Goal: Task Accomplishment & Management: Use online tool/utility

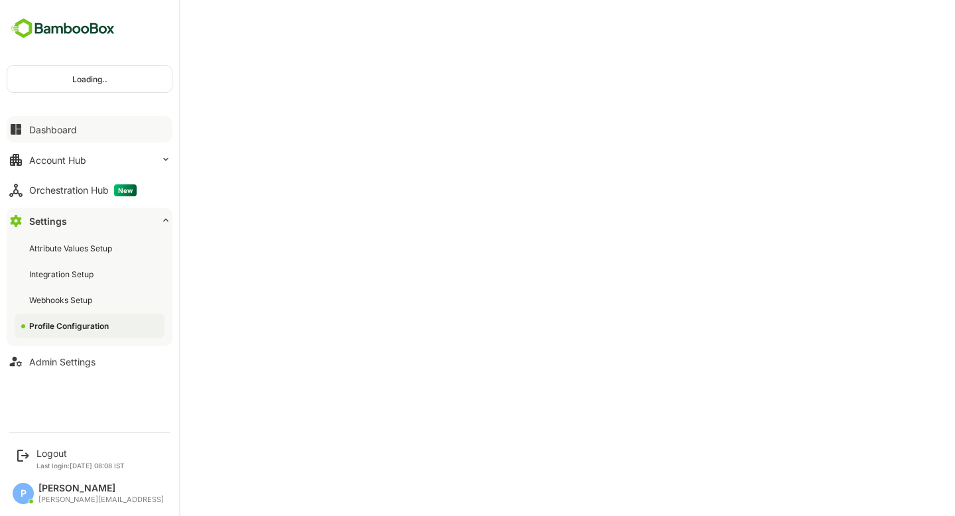
click at [64, 132] on div "Dashboard" at bounding box center [53, 129] width 48 height 11
click at [47, 456] on div "Logout" at bounding box center [80, 453] width 88 height 11
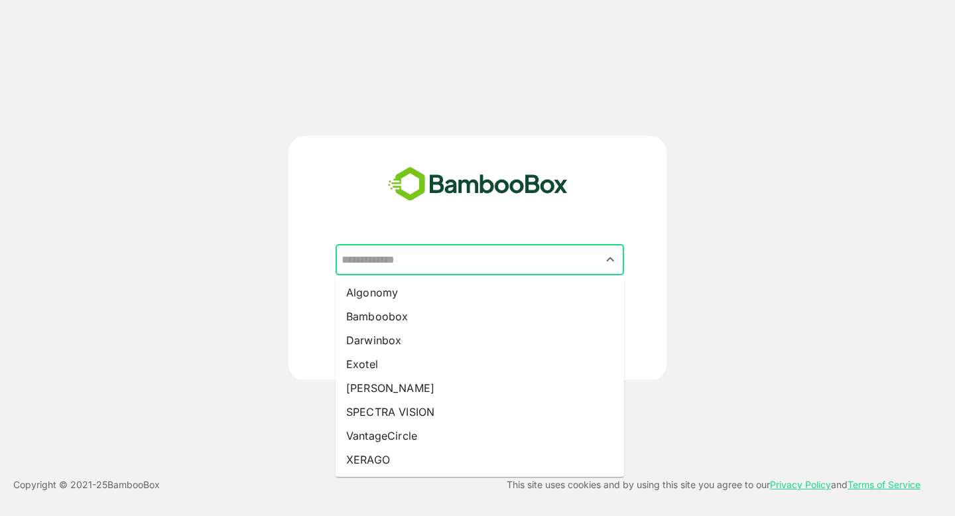
click at [450, 268] on input "text" at bounding box center [479, 259] width 283 height 25
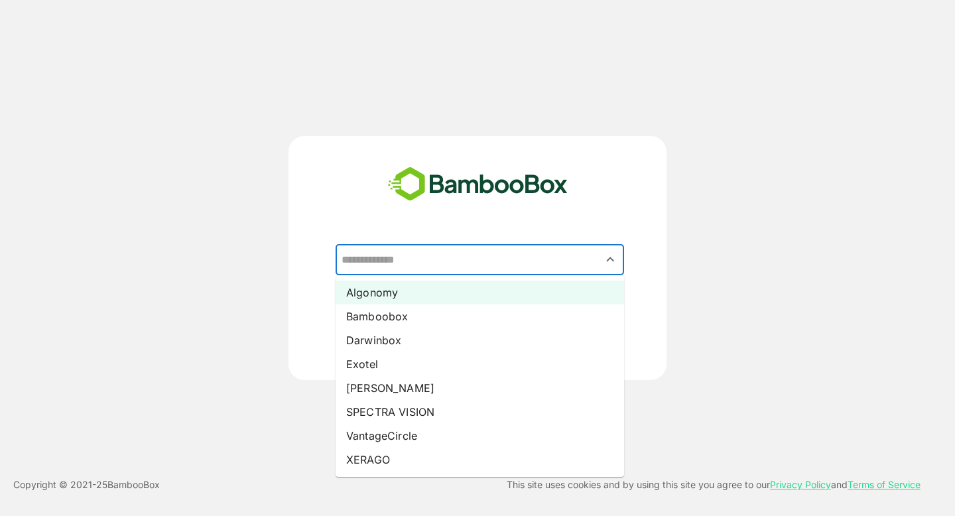
click at [411, 288] on li "Algonomy" at bounding box center [480, 293] width 289 height 24
type input "********"
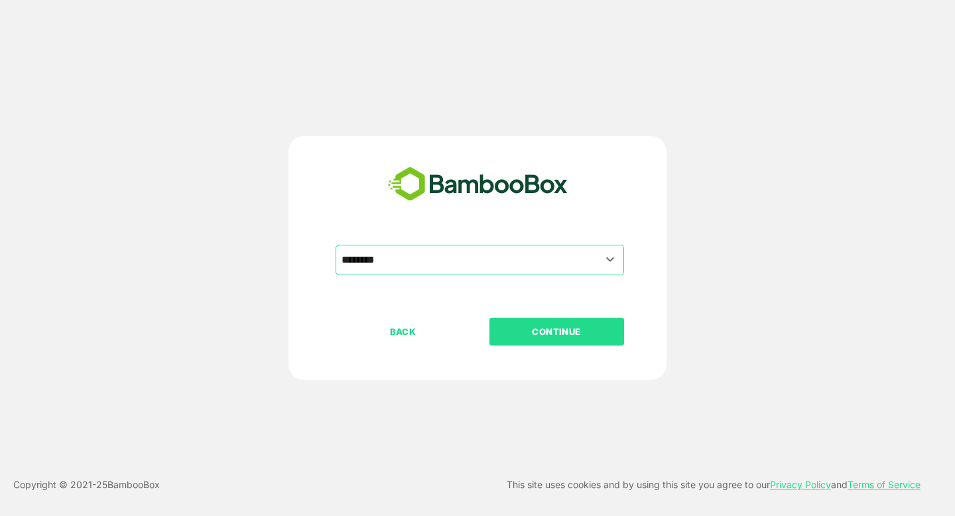
click at [533, 351] on div "BACK CONTINUE" at bounding box center [489, 374] width 307 height 113
click at [520, 342] on button "CONTINUE" at bounding box center [557, 332] width 135 height 28
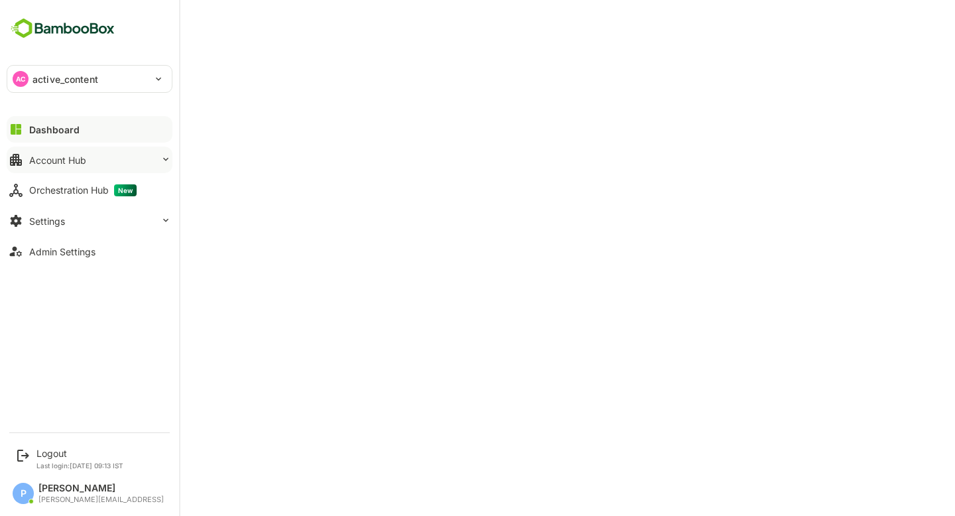
click at [77, 163] on div "Account Hub" at bounding box center [57, 160] width 57 height 11
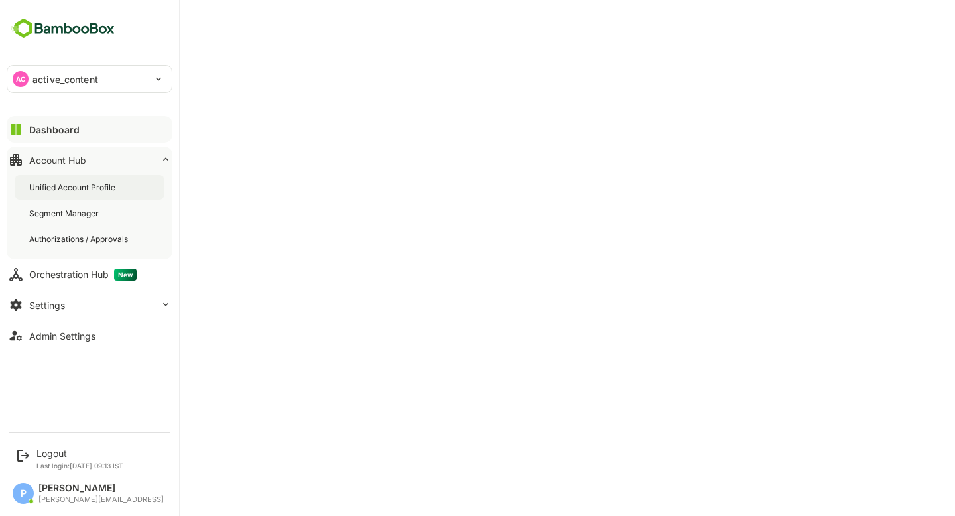
click at [93, 184] on div "Unified Account Profile" at bounding box center [73, 187] width 89 height 11
click at [66, 129] on div "Dashboard" at bounding box center [53, 129] width 48 height 11
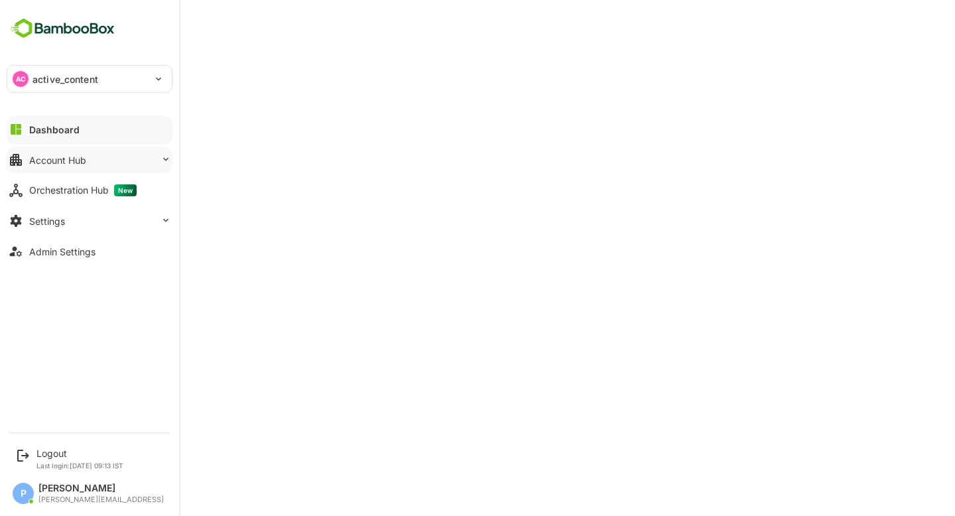
click at [85, 161] on div "Account Hub" at bounding box center [57, 160] width 57 height 11
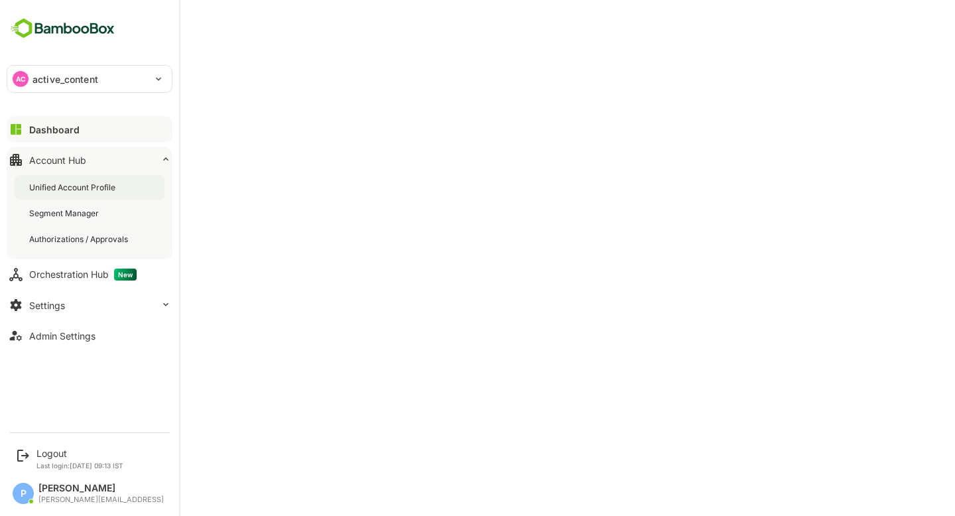
click at [122, 185] on div "Unified Account Profile" at bounding box center [90, 187] width 150 height 25
click at [84, 206] on div "Segment Manager" at bounding box center [90, 213] width 150 height 25
click at [141, 76] on div "AC active_content" at bounding box center [81, 79] width 149 height 27
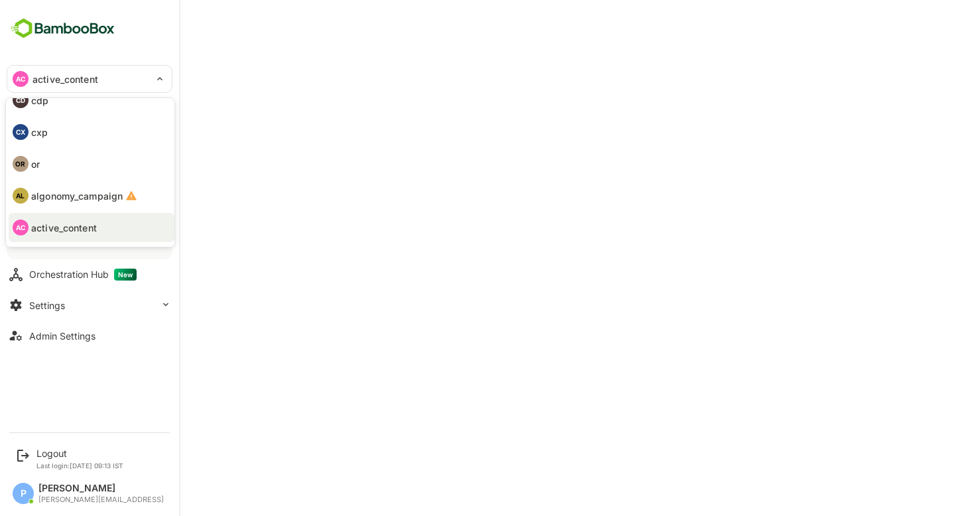
scroll to position [77, 0]
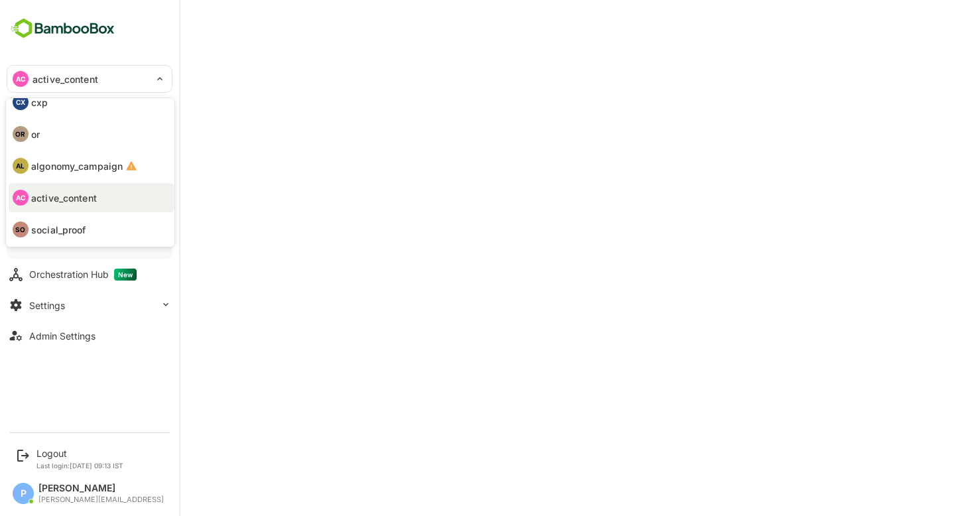
click at [372, 216] on div at bounding box center [477, 258] width 955 height 516
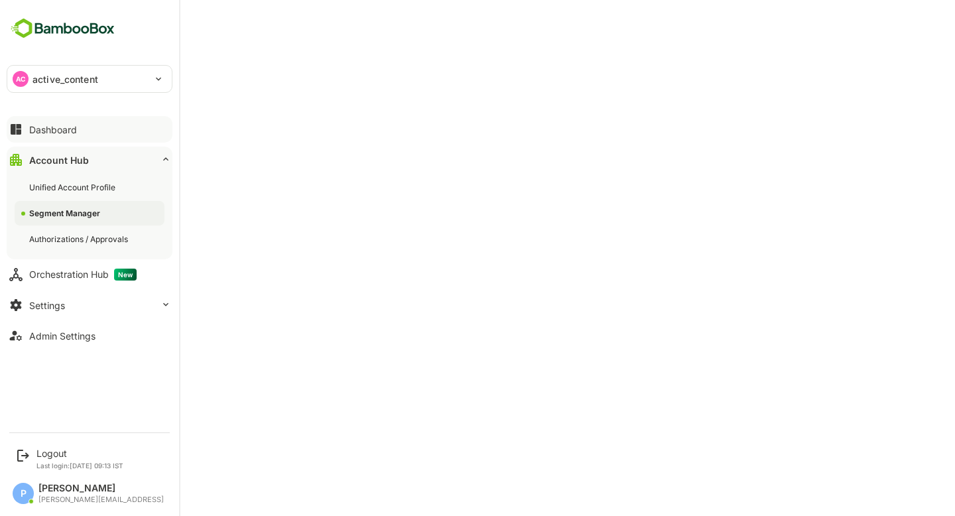
click at [131, 82] on div "AC active_content" at bounding box center [81, 79] width 149 height 27
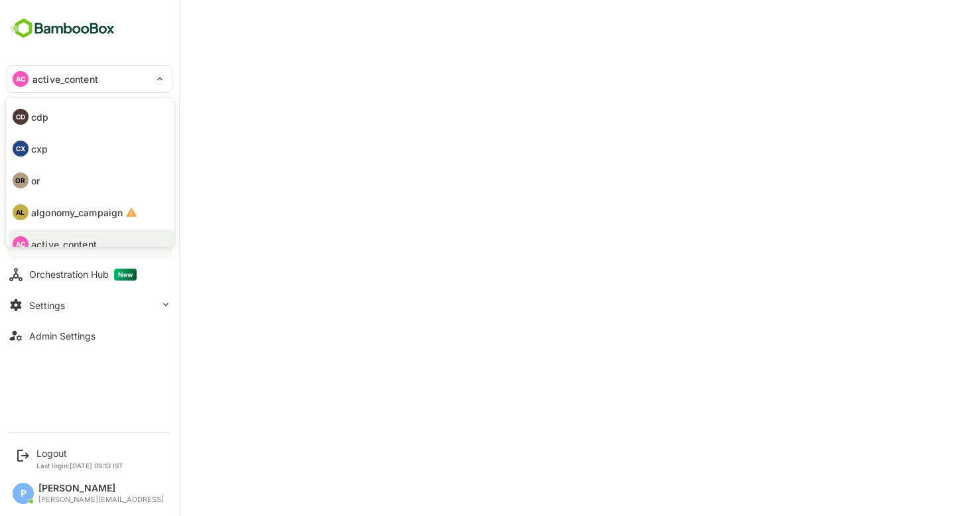
scroll to position [0, 0]
click at [89, 204] on li "OR or" at bounding box center [92, 210] width 166 height 29
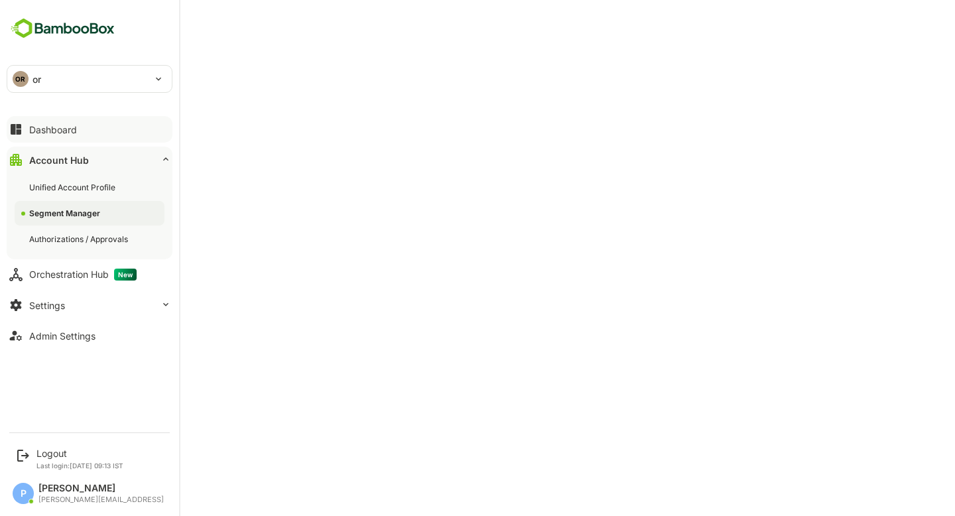
click at [96, 71] on div "OR or" at bounding box center [81, 79] width 149 height 27
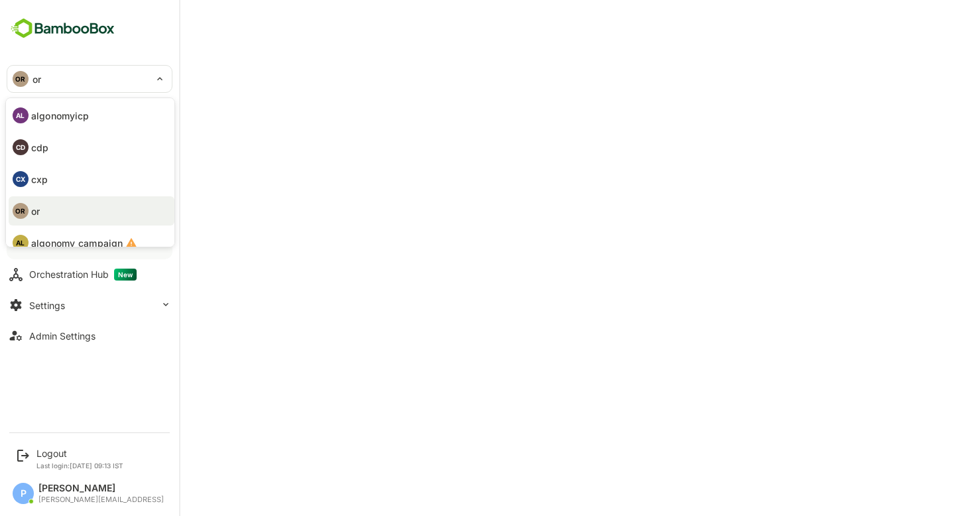
click at [362, 85] on div at bounding box center [477, 258] width 955 height 516
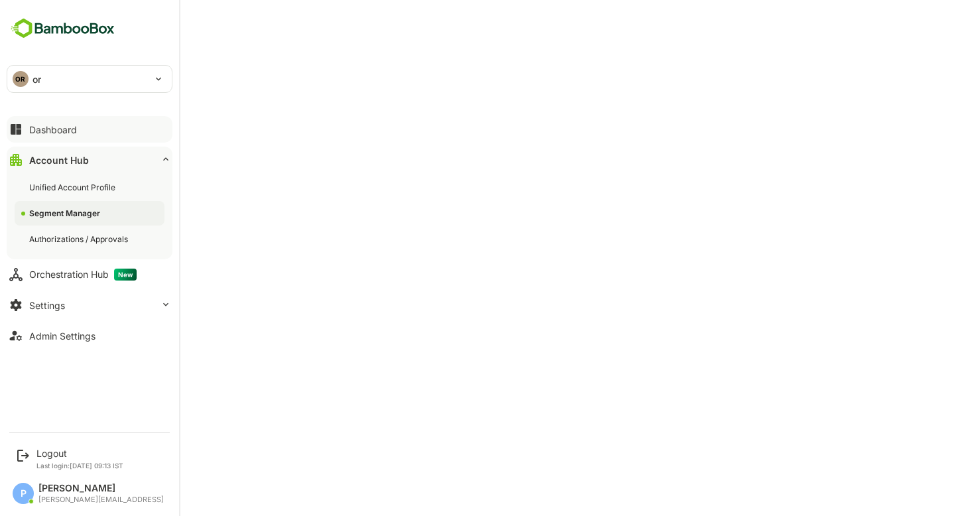
click at [60, 126] on div "Dashboard" at bounding box center [53, 129] width 48 height 11
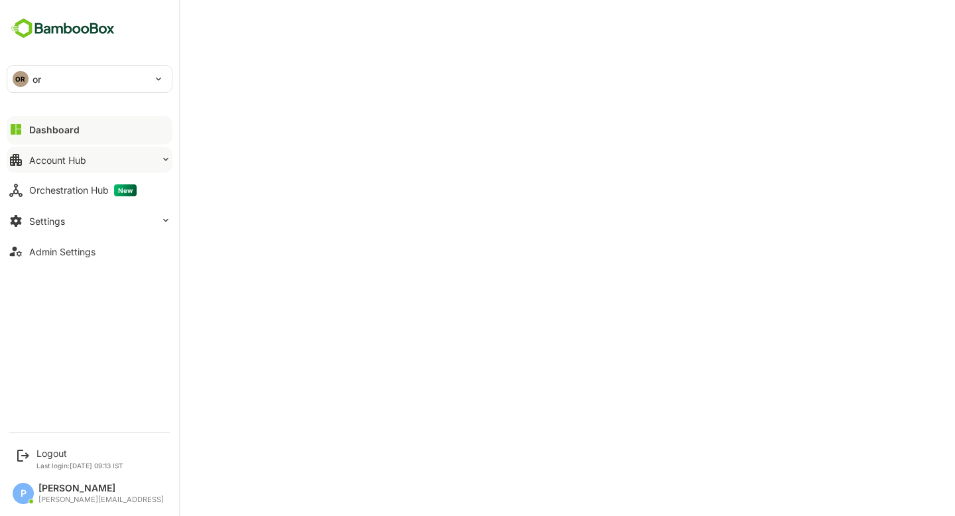
click at [112, 159] on button "Account Hub" at bounding box center [90, 160] width 166 height 27
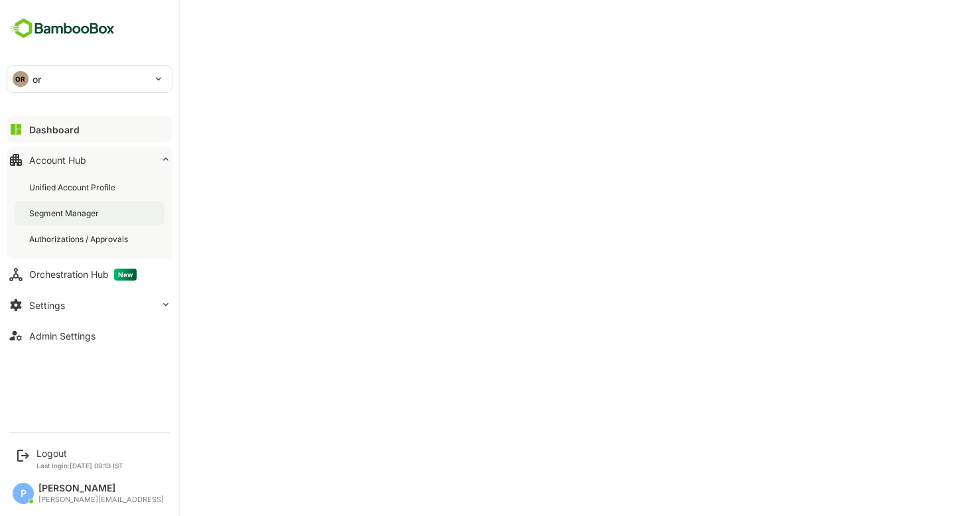
click at [102, 212] on div "Segment Manager" at bounding box center [90, 213] width 150 height 25
click at [65, 77] on div "OR or" at bounding box center [81, 79] width 149 height 27
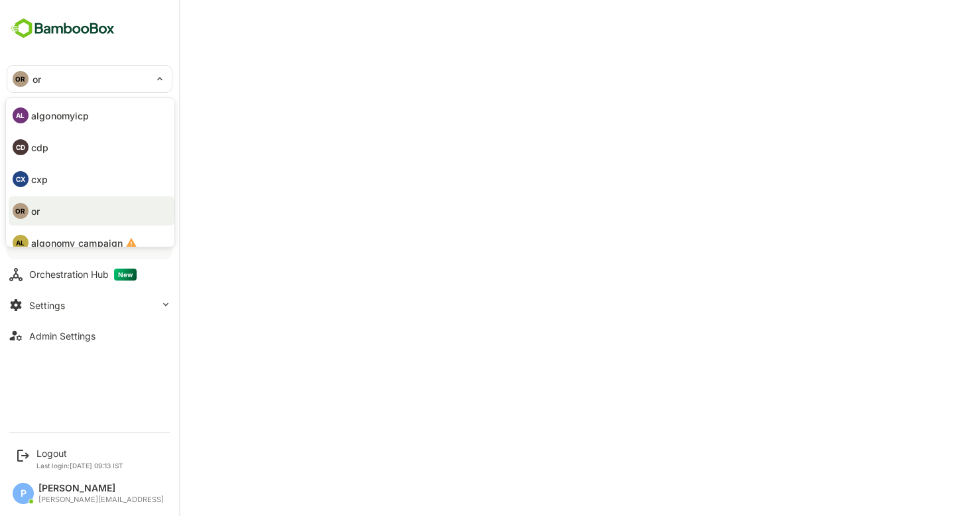
click at [64, 117] on p "algonomyicp" at bounding box center [60, 116] width 58 height 14
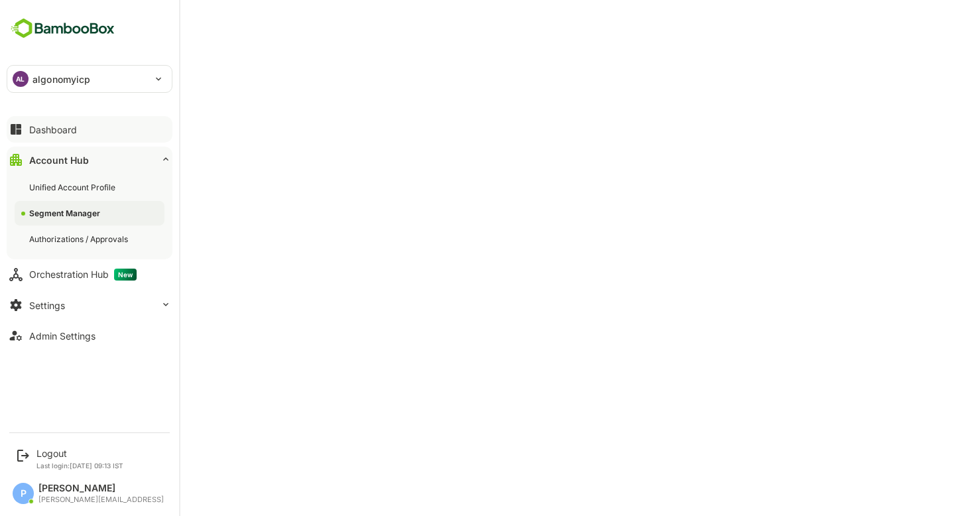
click at [40, 124] on div "Dashboard" at bounding box center [53, 129] width 48 height 11
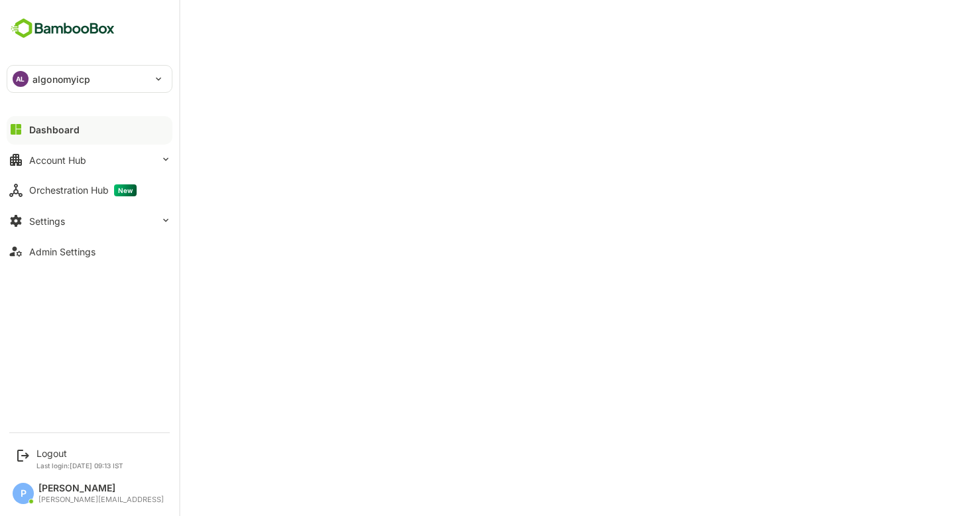
click at [125, 81] on div "AL algonomyicp" at bounding box center [81, 79] width 149 height 27
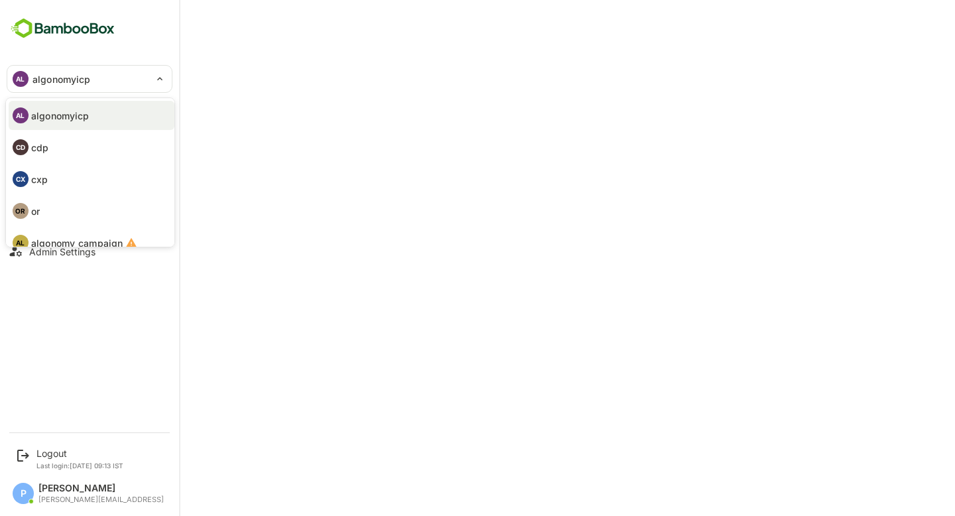
click at [275, 274] on div at bounding box center [477, 258] width 955 height 516
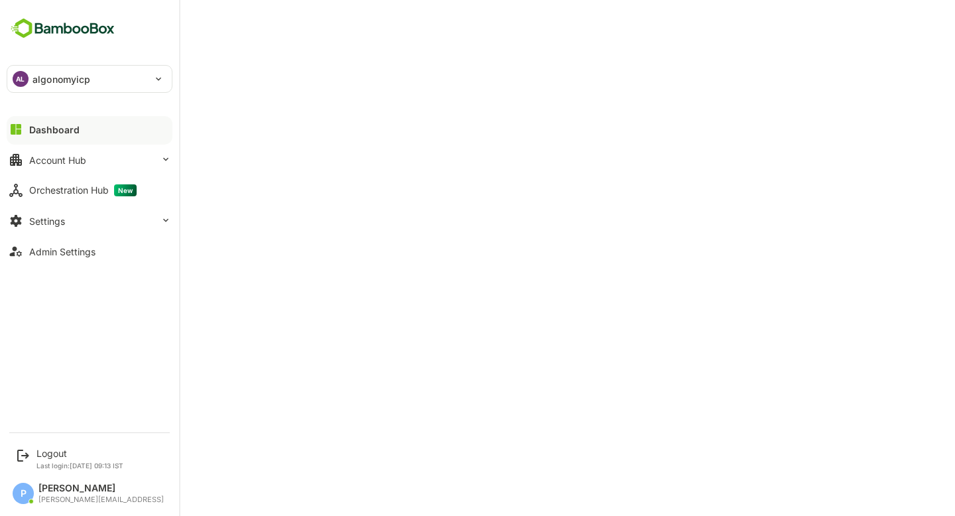
click at [98, 144] on div at bounding box center [90, 141] width 166 height 8
click at [98, 158] on button "Account Hub" at bounding box center [90, 160] width 166 height 27
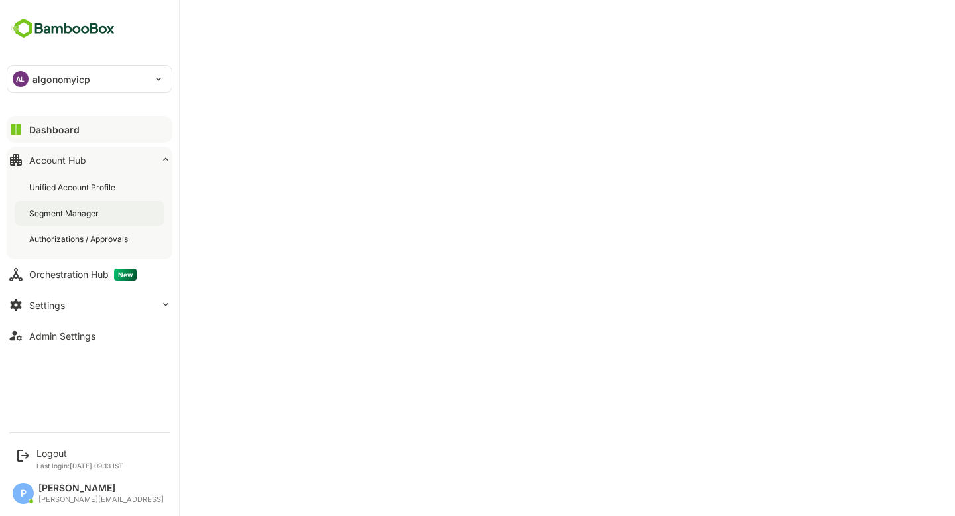
click at [113, 216] on div "Segment Manager" at bounding box center [90, 213] width 150 height 25
click at [74, 88] on div "AL algonomyicp" at bounding box center [81, 79] width 149 height 27
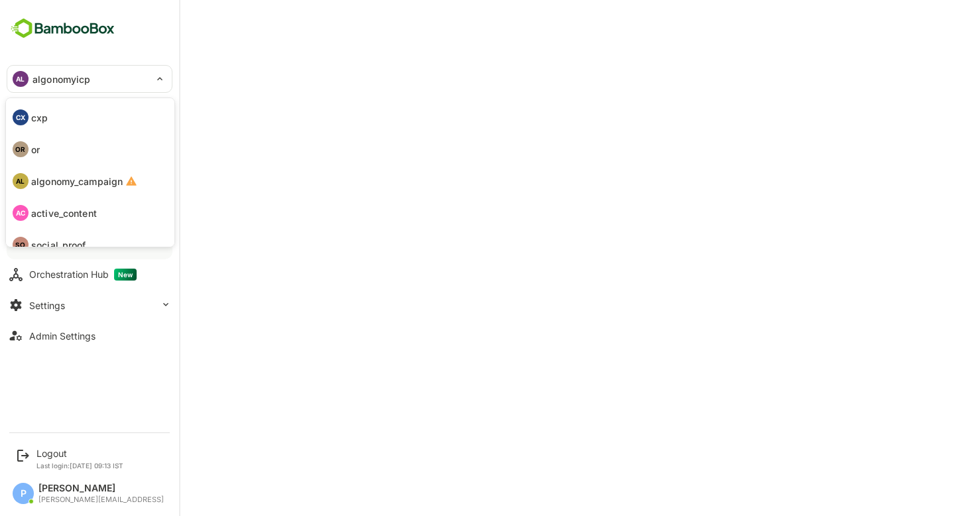
scroll to position [77, 0]
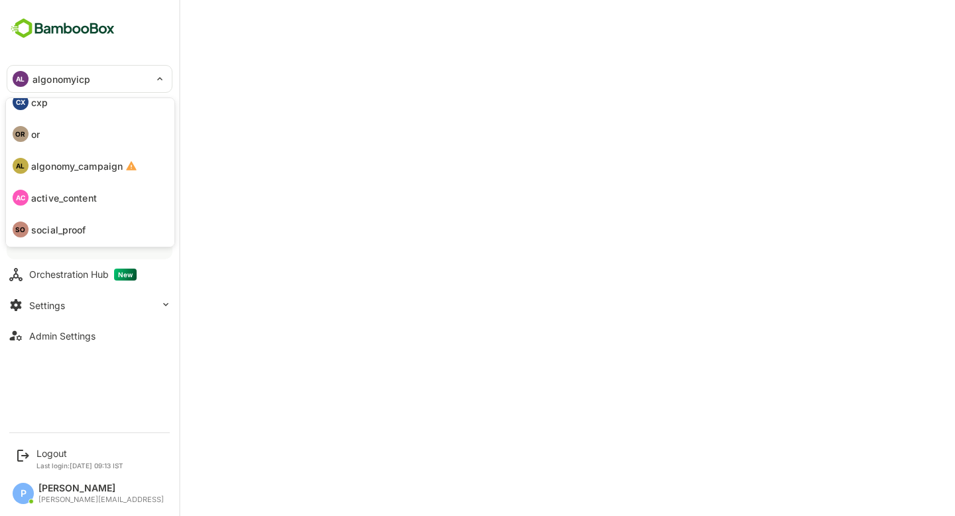
click at [80, 236] on p "social_proof" at bounding box center [58, 230] width 55 height 14
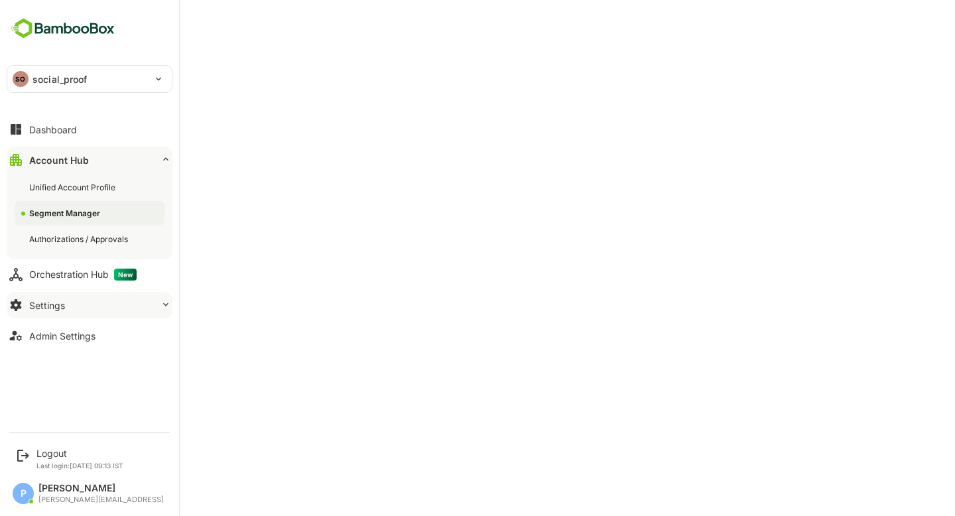
click at [107, 308] on button "Settings" at bounding box center [90, 305] width 166 height 27
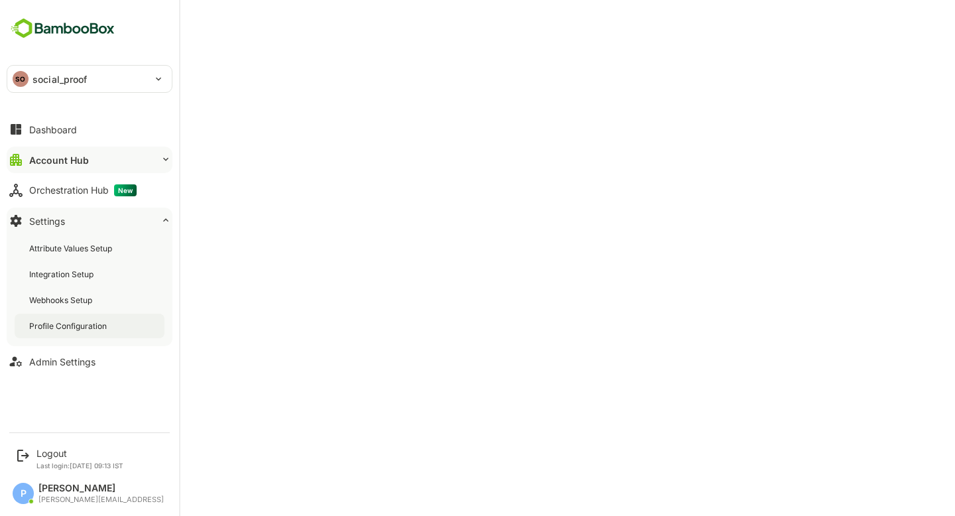
click at [110, 330] on div "Profile Configuration" at bounding box center [90, 326] width 150 height 25
click at [83, 129] on button "Dashboard" at bounding box center [90, 129] width 166 height 27
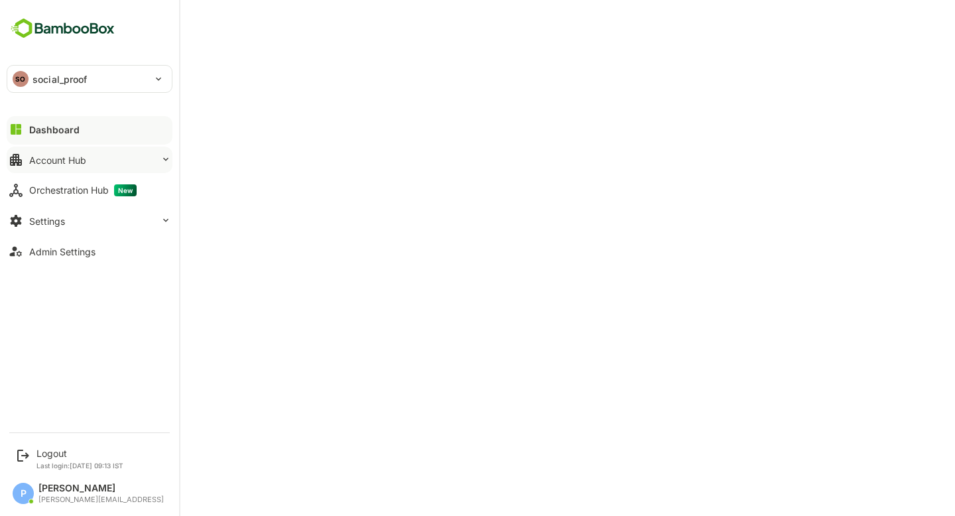
click at [91, 152] on button "Account Hub" at bounding box center [90, 160] width 166 height 27
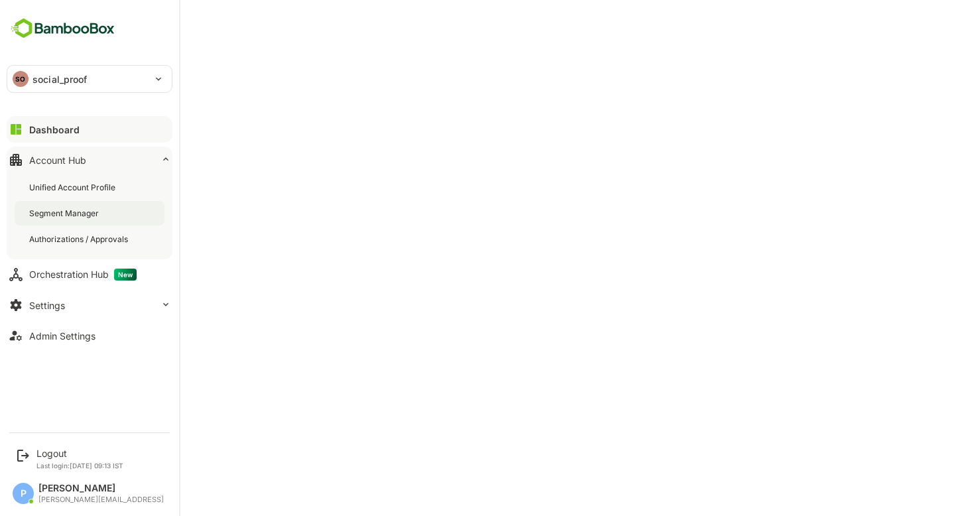
click at [108, 210] on div "Segment Manager" at bounding box center [90, 213] width 150 height 25
click at [70, 87] on div "SO social_proof" at bounding box center [81, 79] width 149 height 27
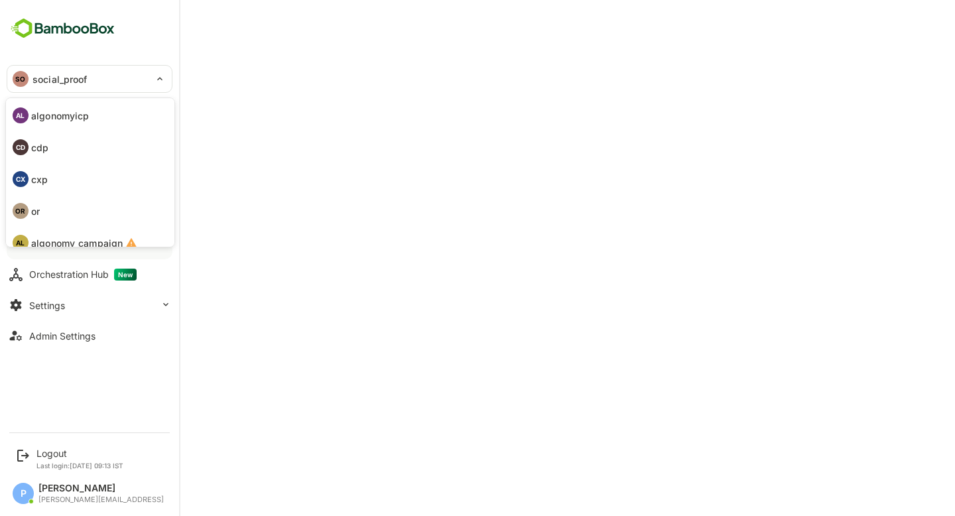
scroll to position [77, 0]
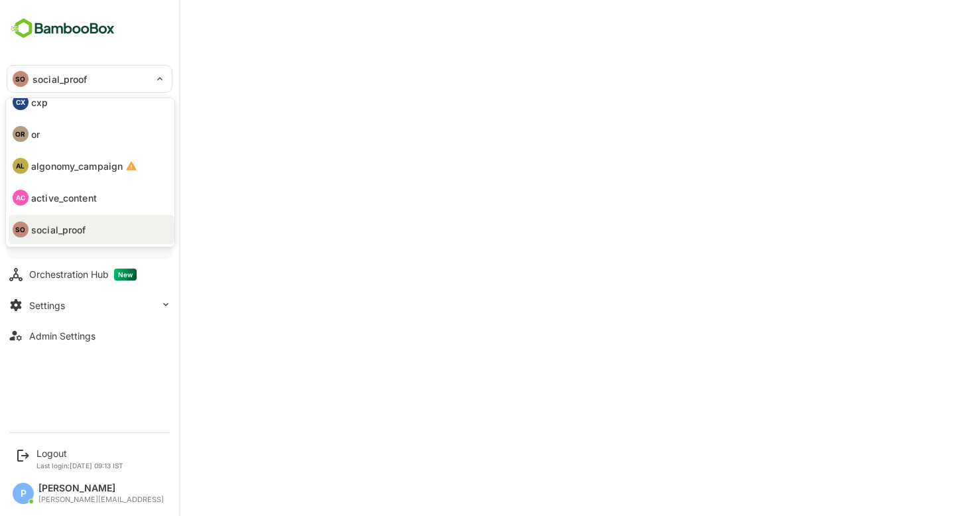
click at [80, 202] on p "active_content" at bounding box center [64, 198] width 66 height 14
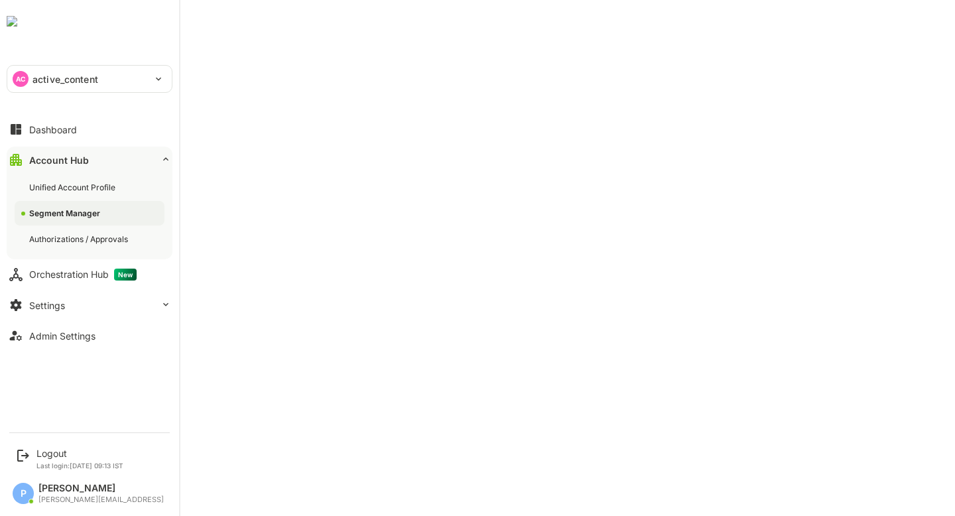
click at [31, 74] on div "AC active_content" at bounding box center [81, 79] width 149 height 27
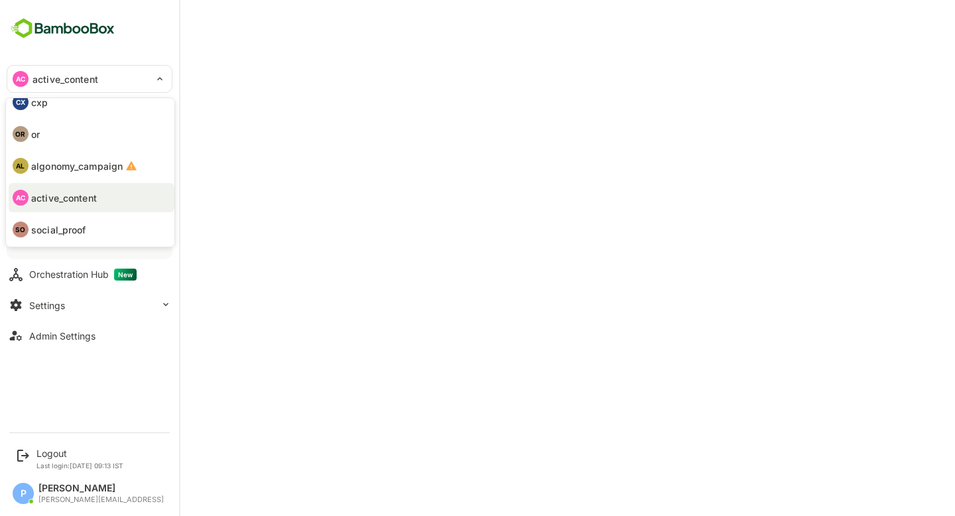
scroll to position [0, 0]
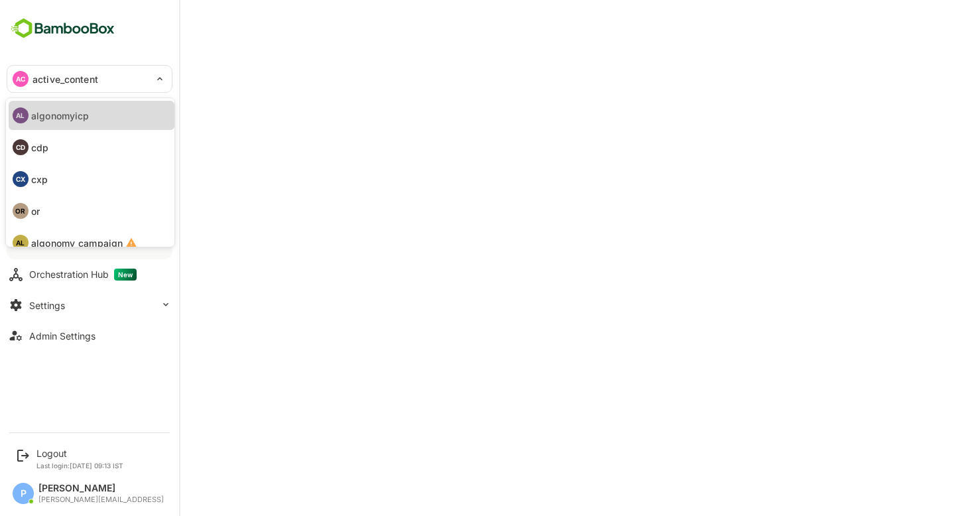
click at [76, 112] on p "algonomyicp" at bounding box center [60, 116] width 58 height 14
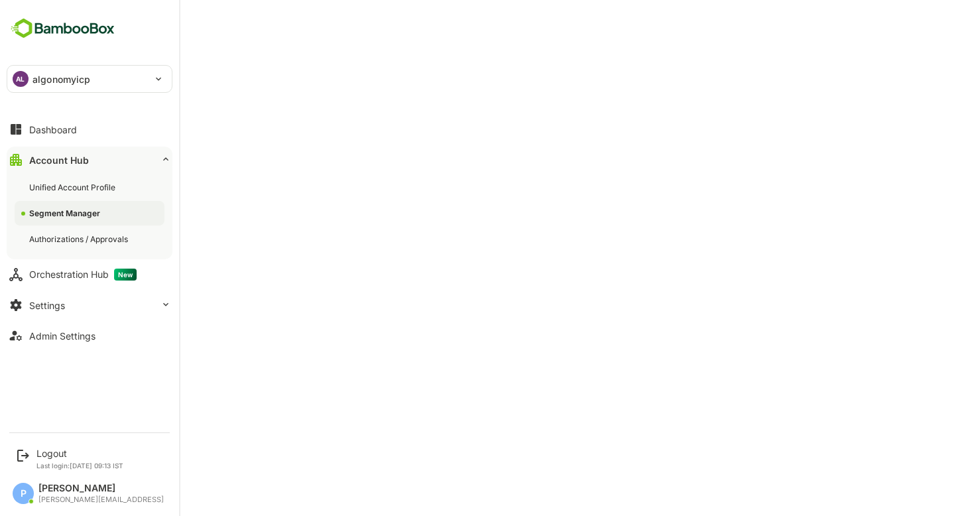
click at [68, 81] on p "algonomyicp" at bounding box center [62, 79] width 58 height 14
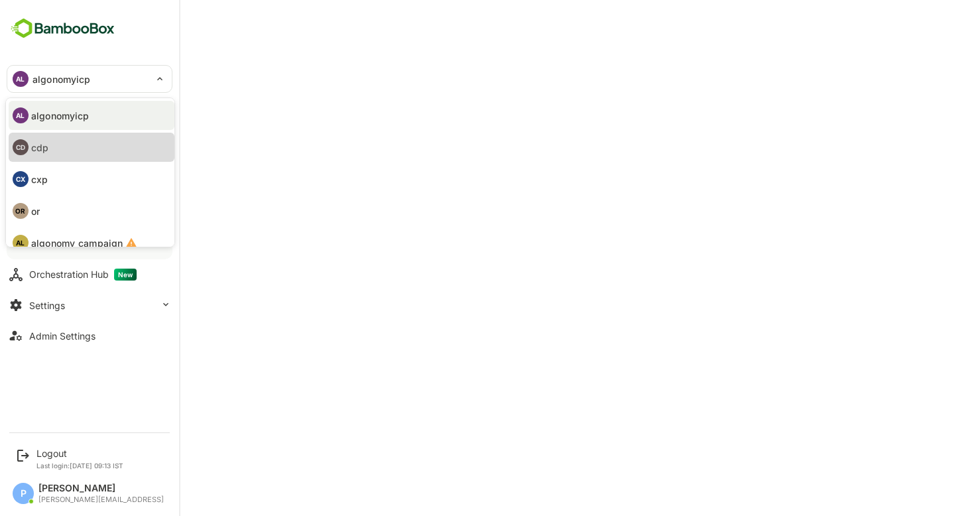
click at [88, 143] on li "CD cdp" at bounding box center [92, 147] width 166 height 29
type input "***"
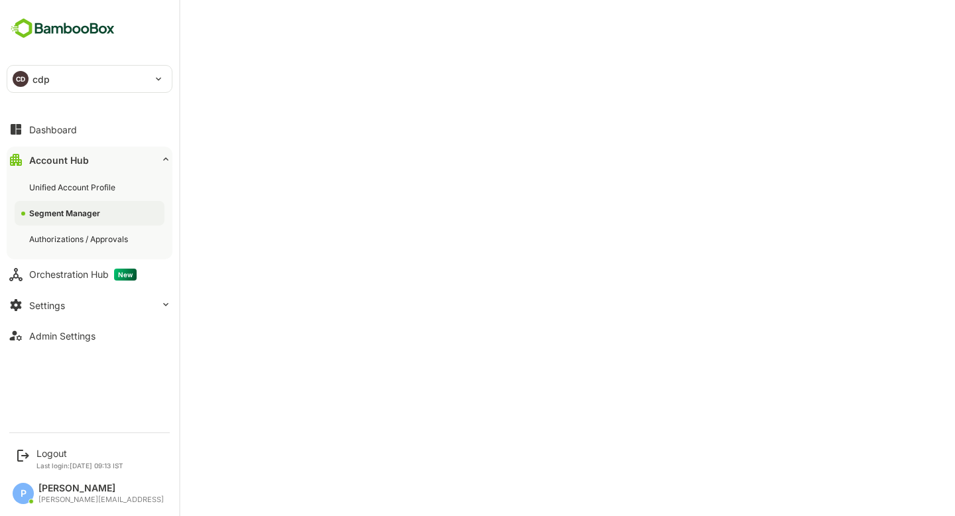
click at [59, 82] on div "CD cdp" at bounding box center [81, 79] width 149 height 27
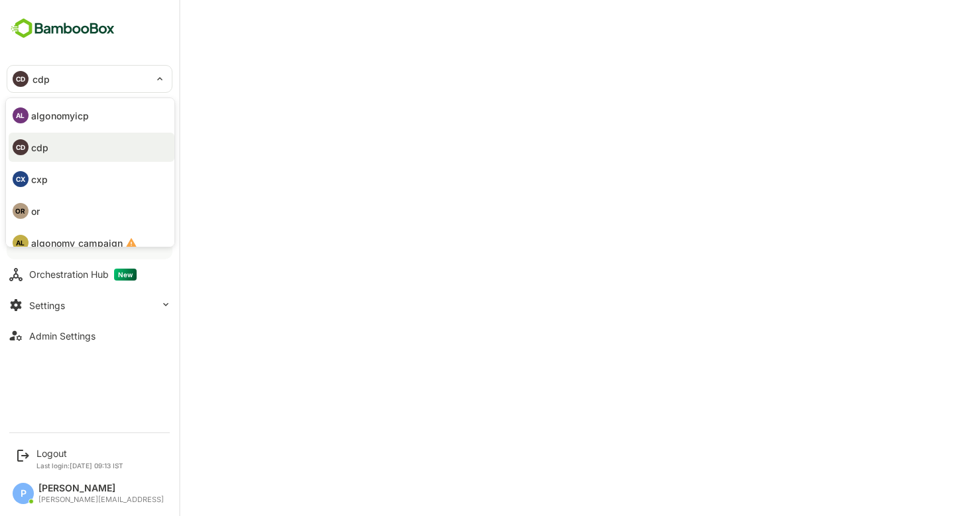
click at [68, 178] on li "CX cxp" at bounding box center [92, 179] width 166 height 29
